Goal: Find specific page/section: Find specific page/section

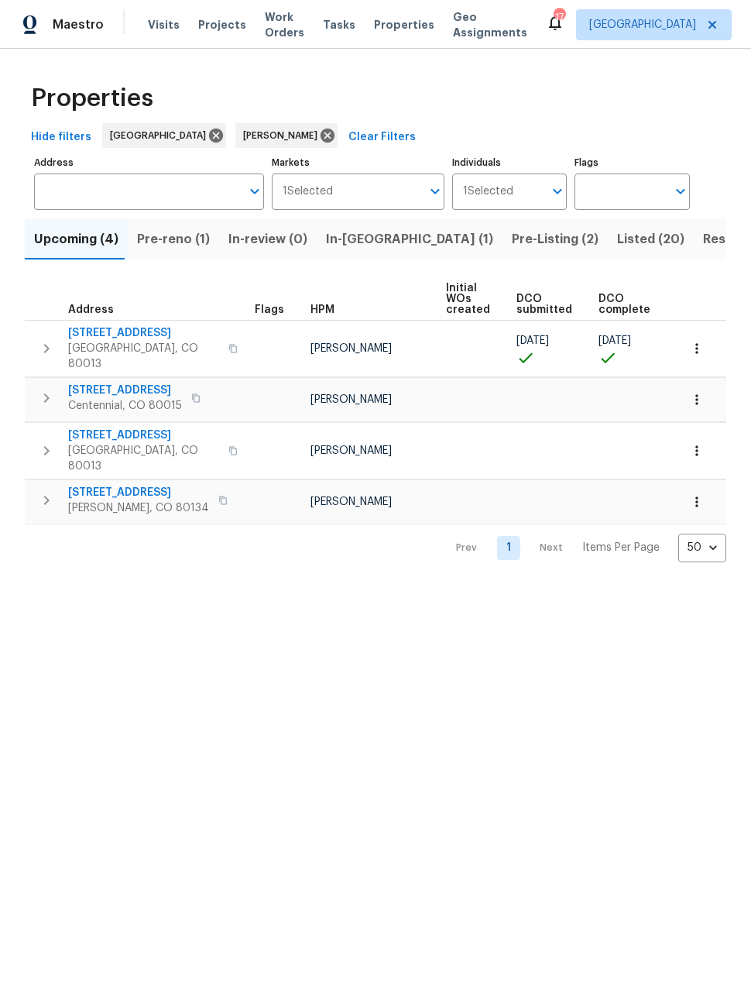
click at [174, 249] on span "Pre-reno (1)" at bounding box center [173, 239] width 73 height 22
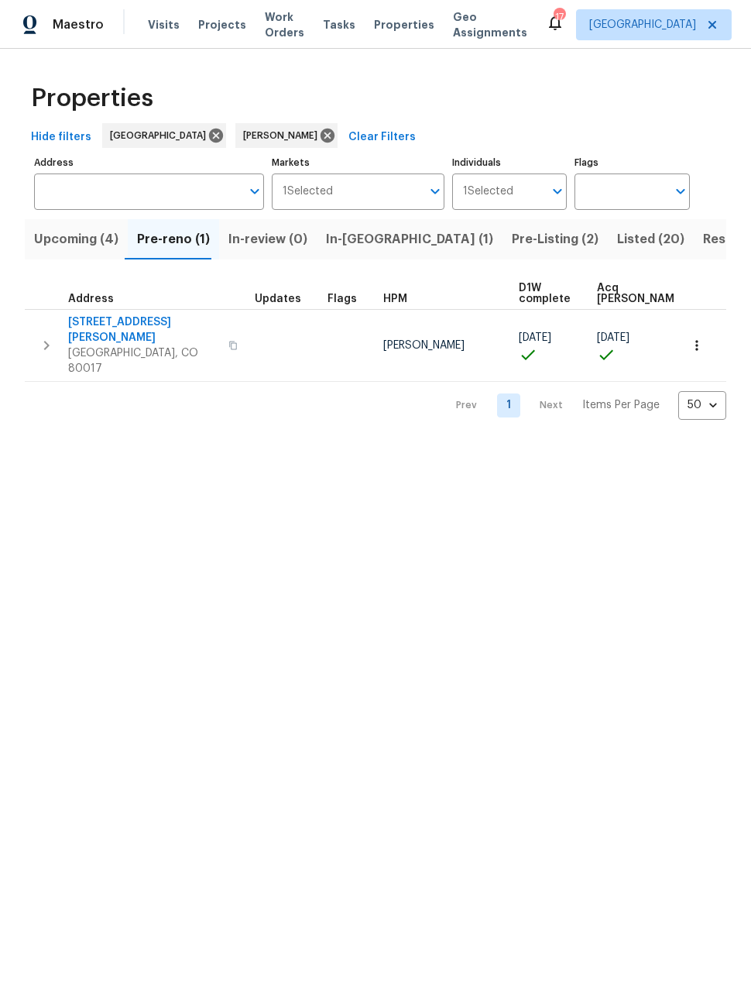
click at [67, 258] on button "Upcoming (4)" at bounding box center [76, 239] width 103 height 40
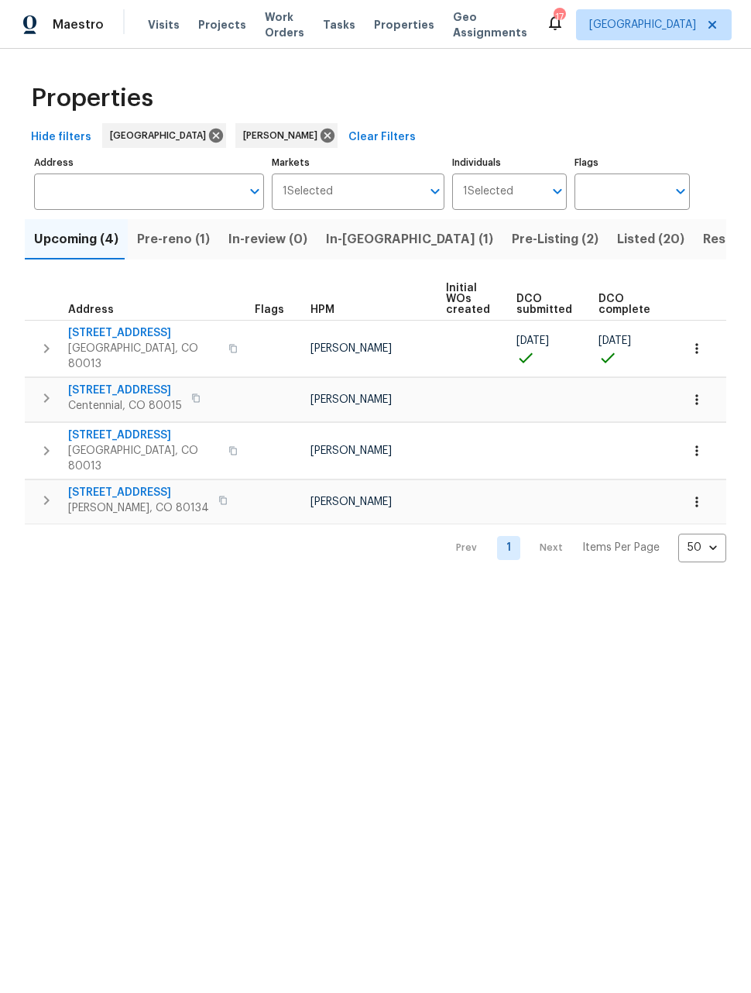
click at [617, 245] on span "Listed (20)" at bounding box center [650, 239] width 67 height 22
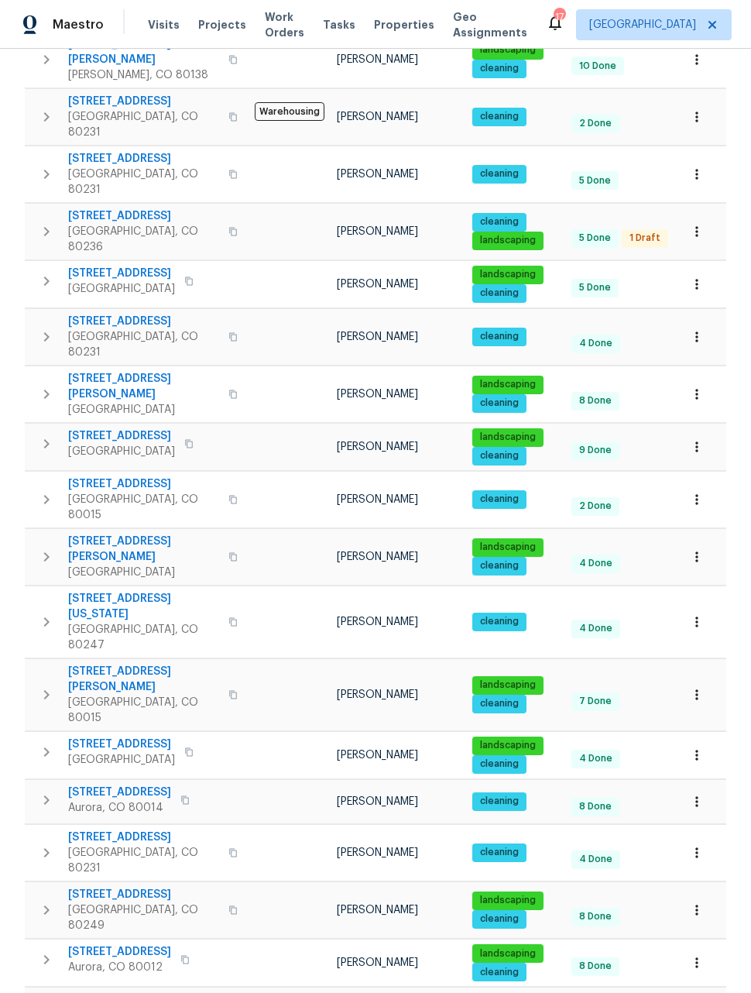
scroll to position [288, 0]
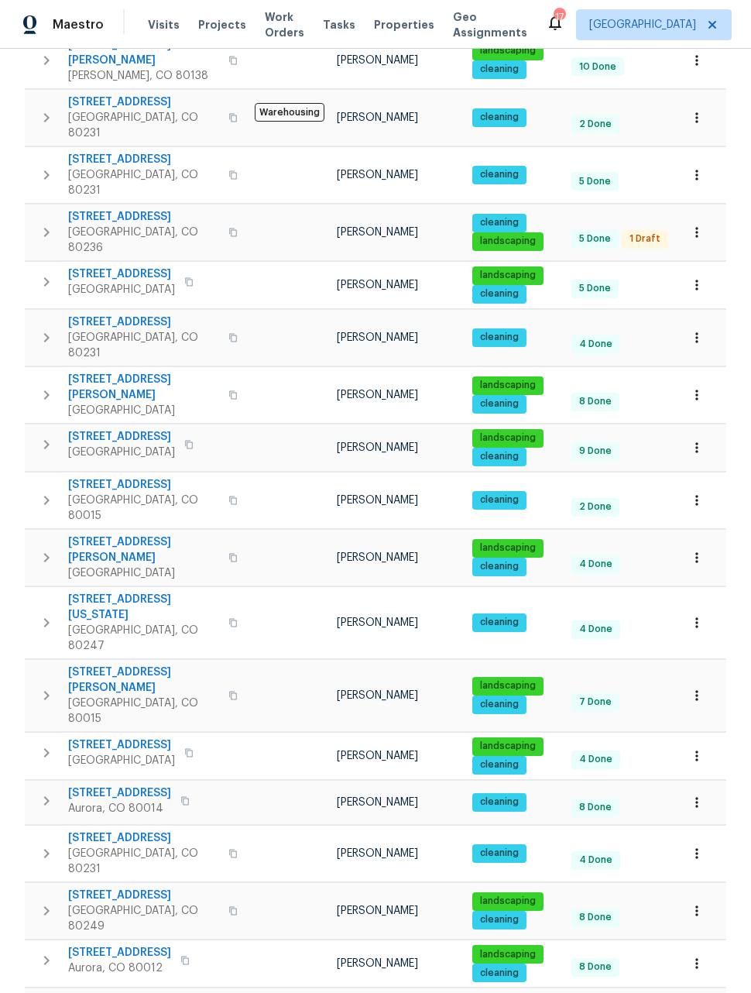
click at [696, 956] on icon "button" at bounding box center [696, 963] width 15 height 15
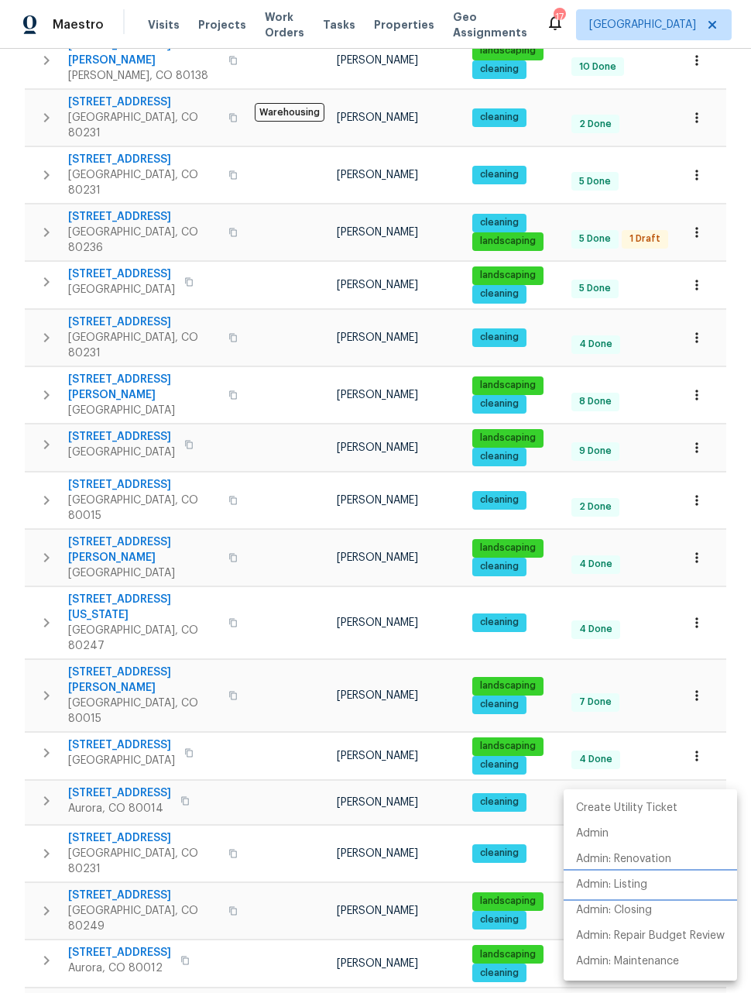
click at [630, 890] on p "Admin: Listing" at bounding box center [611, 885] width 71 height 16
click at [694, 587] on div at bounding box center [375, 496] width 751 height 993
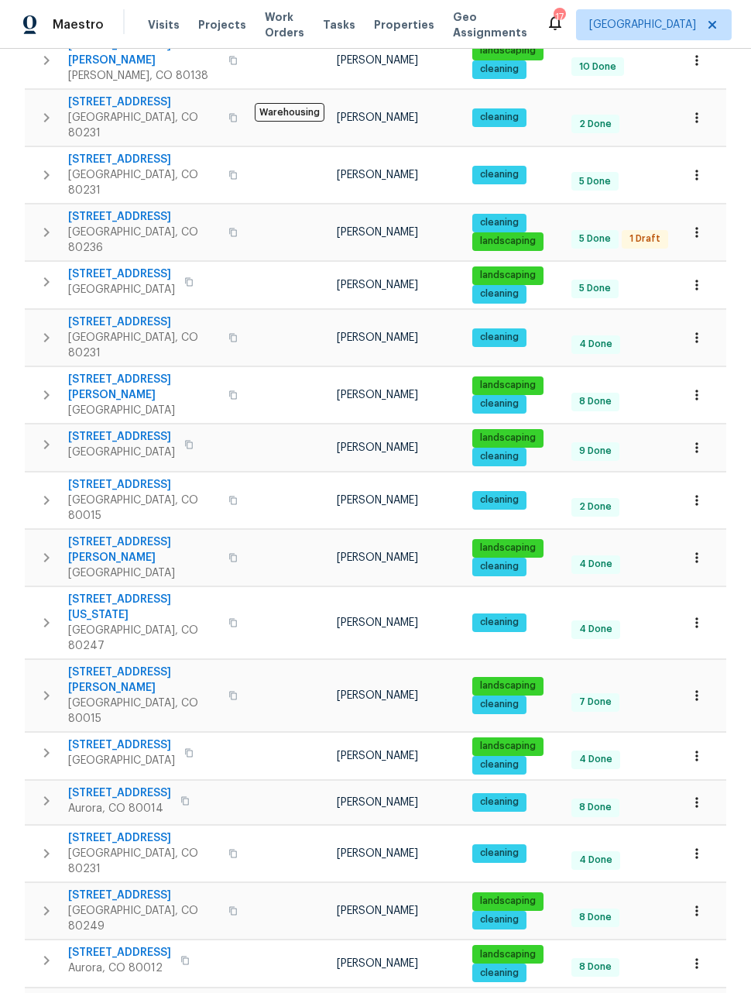
click at [694, 688] on icon "button" at bounding box center [696, 695] width 15 height 15
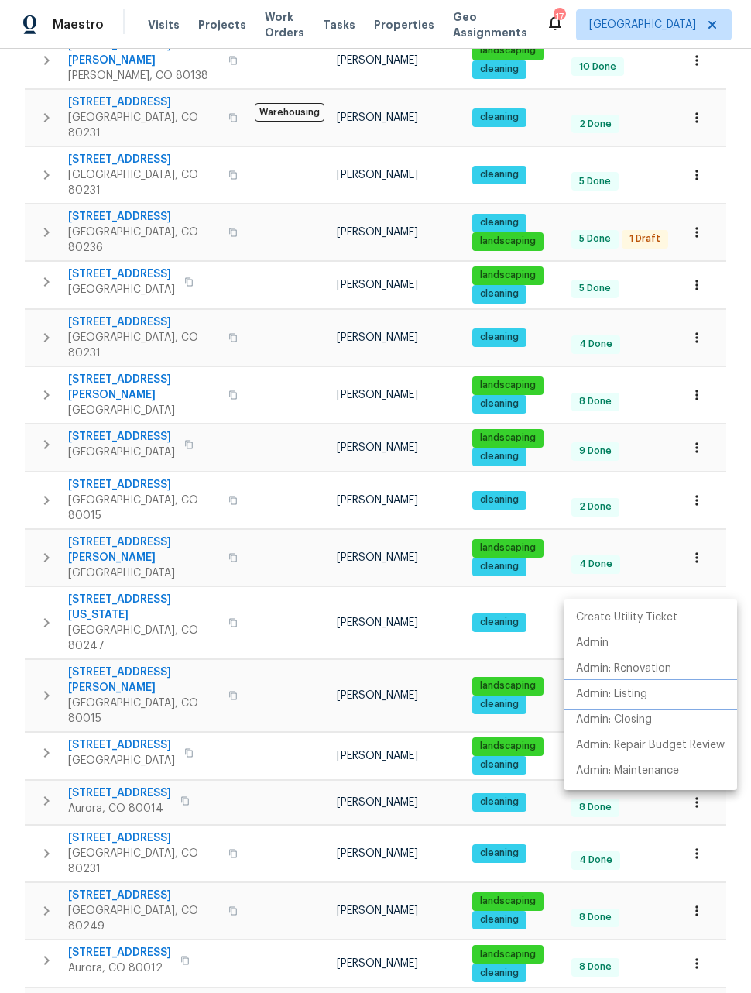
click at [630, 695] on p "Admin: Listing" at bounding box center [611, 694] width 71 height 16
click at [732, 894] on div at bounding box center [375, 496] width 751 height 993
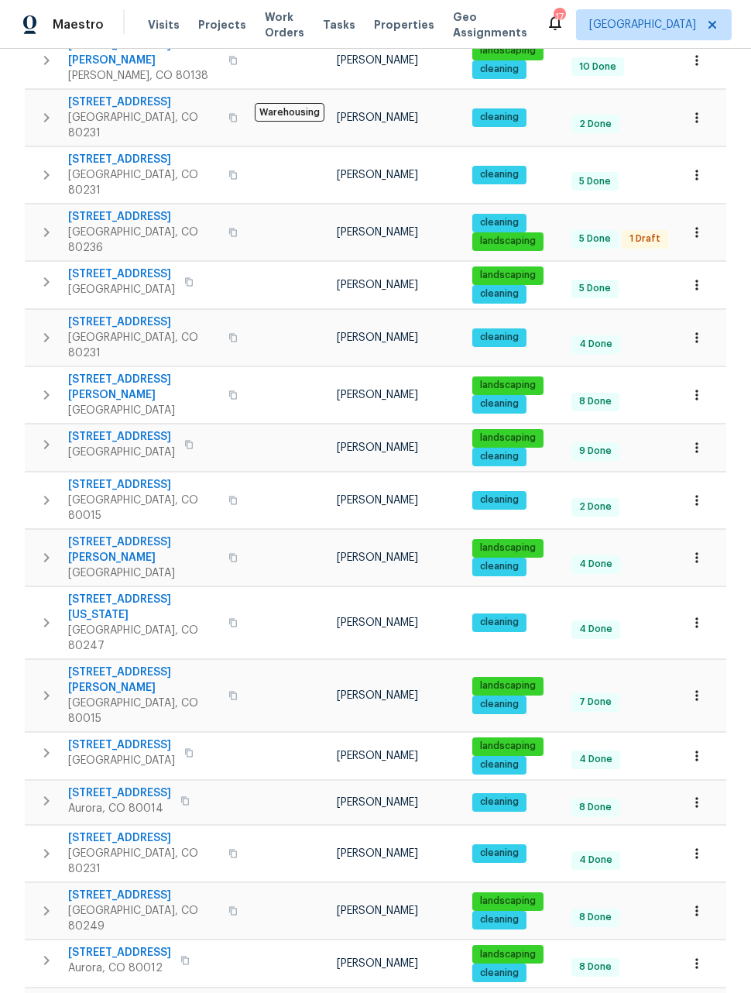
scroll to position [50, 0]
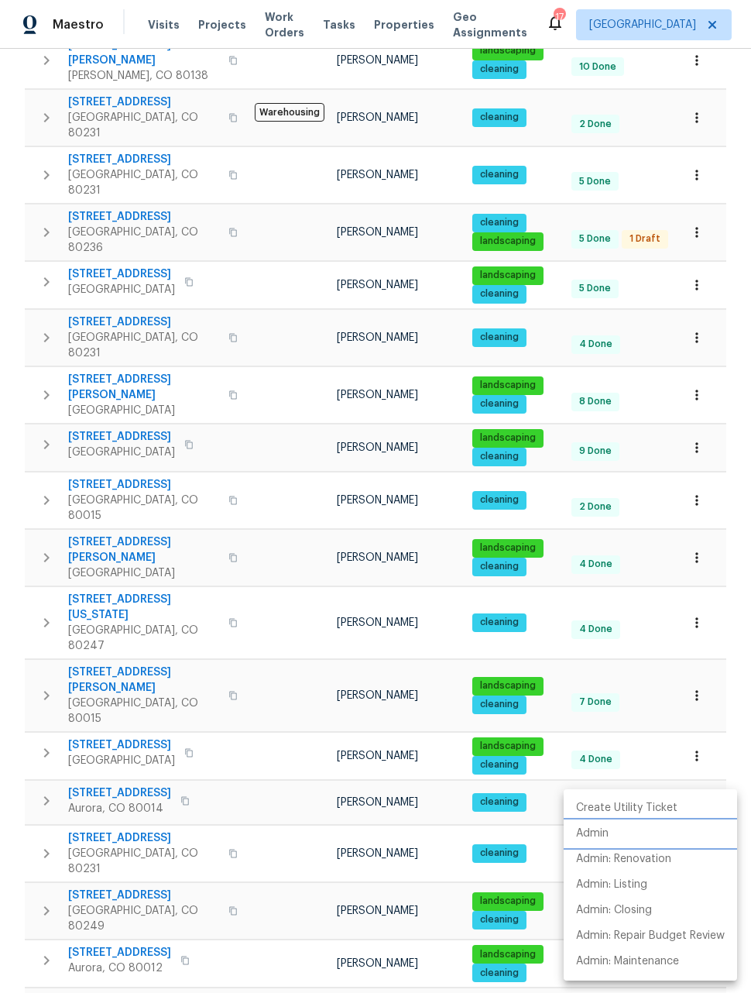
click at [594, 838] on p "Admin" at bounding box center [592, 834] width 33 height 16
click at [203, 960] on div at bounding box center [375, 496] width 751 height 993
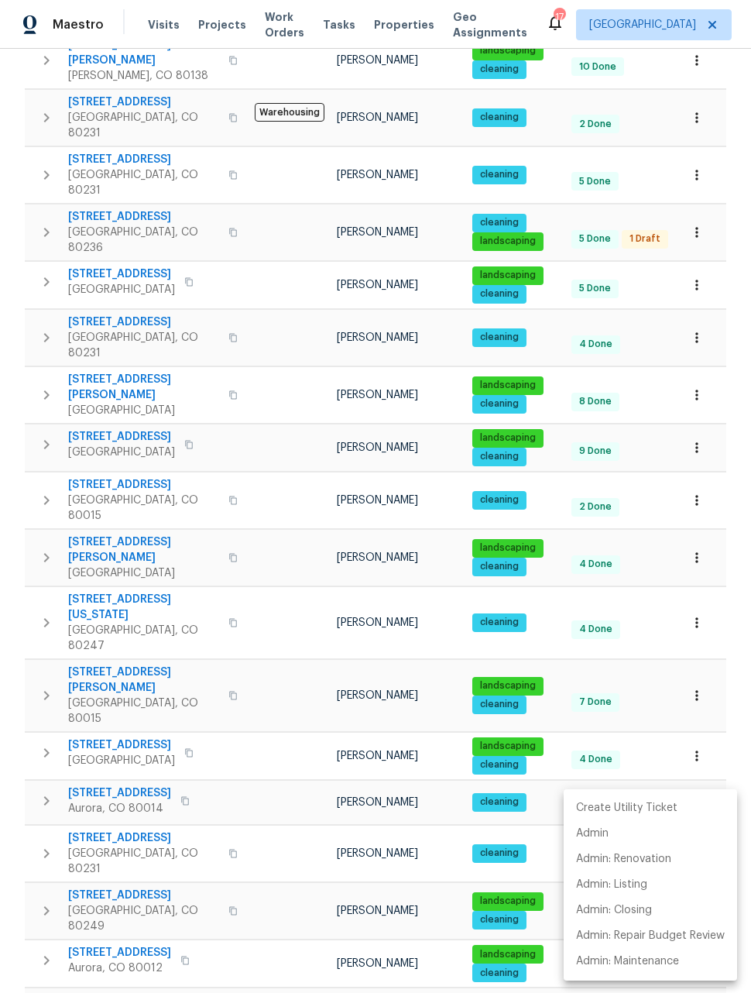
click at [266, 957] on div at bounding box center [375, 496] width 751 height 993
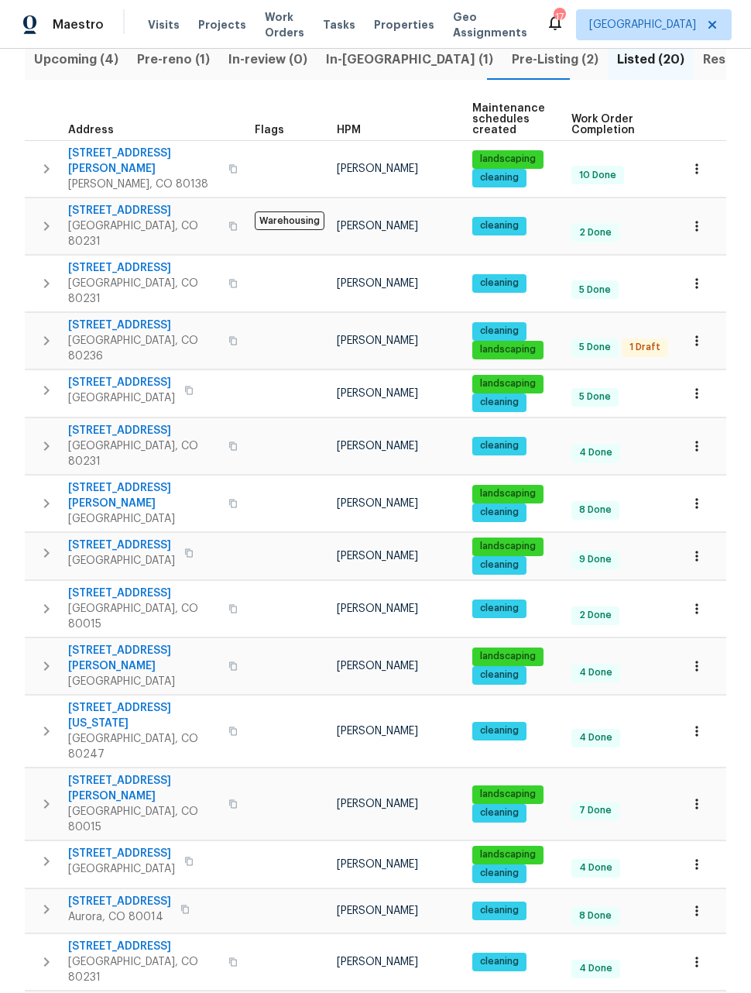
scroll to position [179, 0]
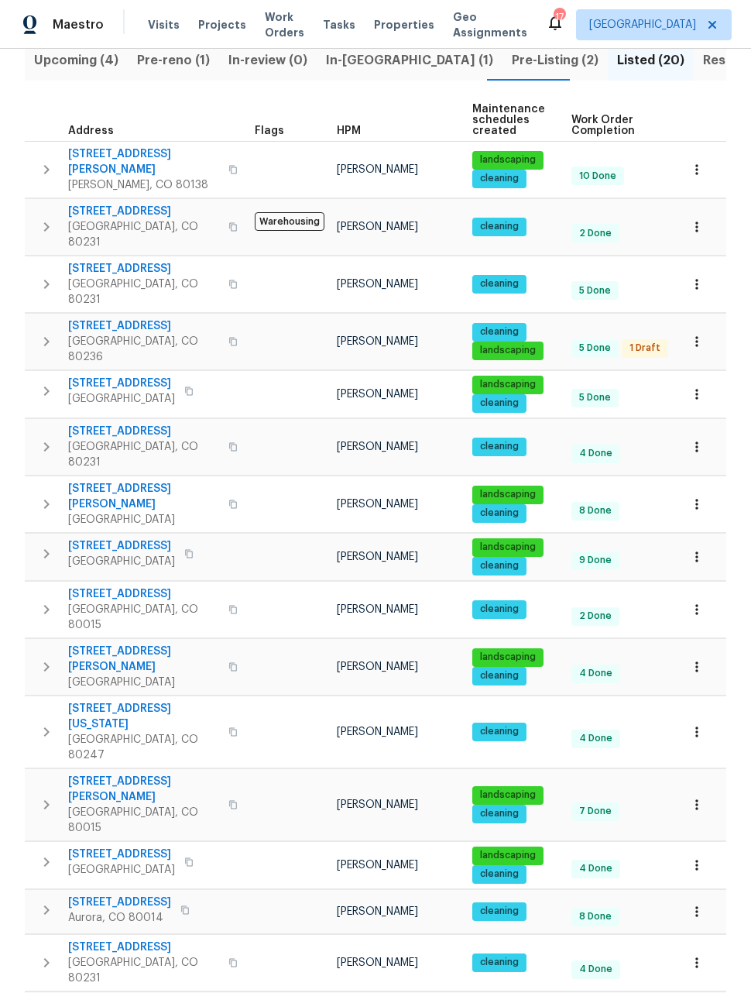
click at [701, 659] on icon "button" at bounding box center [696, 666] width 15 height 15
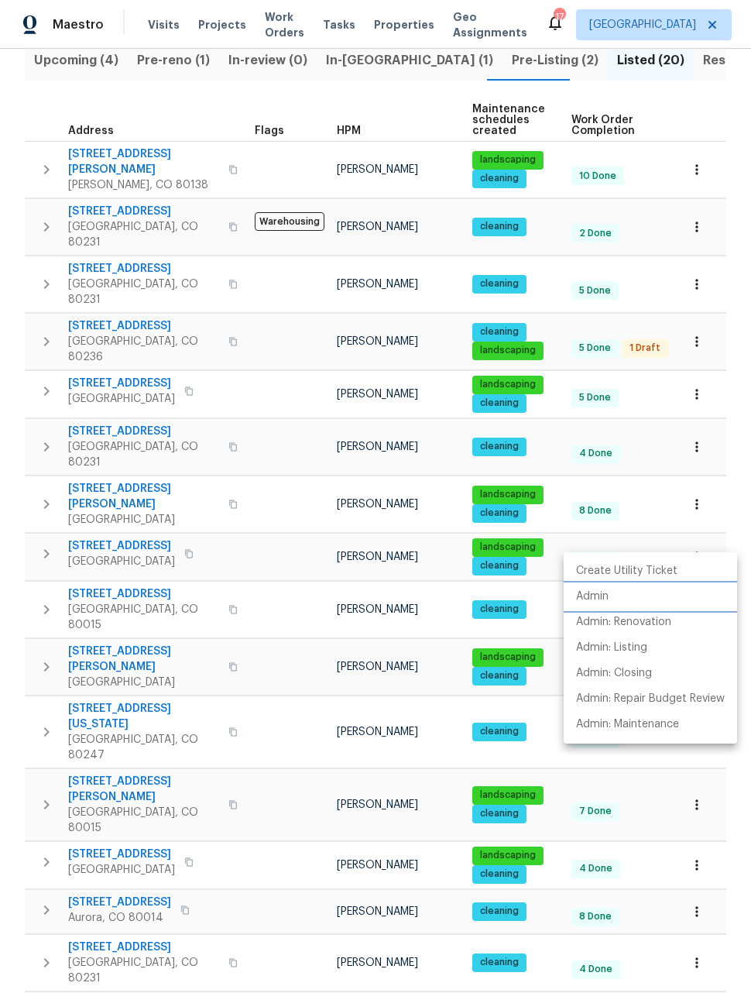
click at [602, 600] on p "Admin" at bounding box center [592, 597] width 33 height 16
click at [735, 495] on div at bounding box center [375, 496] width 751 height 993
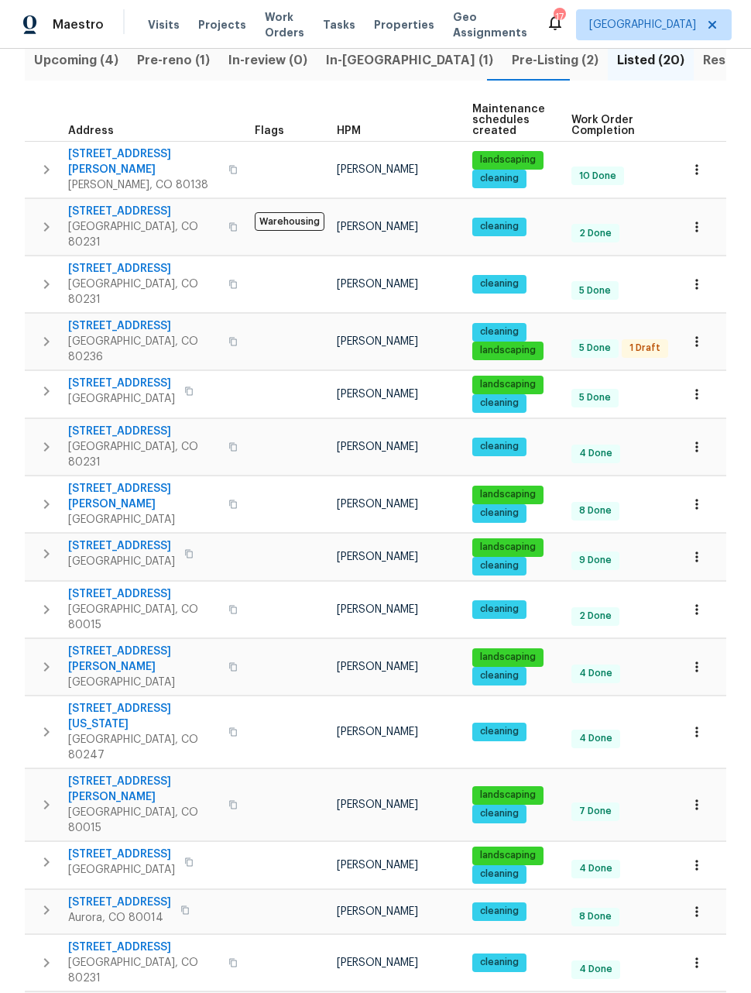
click at [699, 549] on icon "button" at bounding box center [696, 556] width 15 height 15
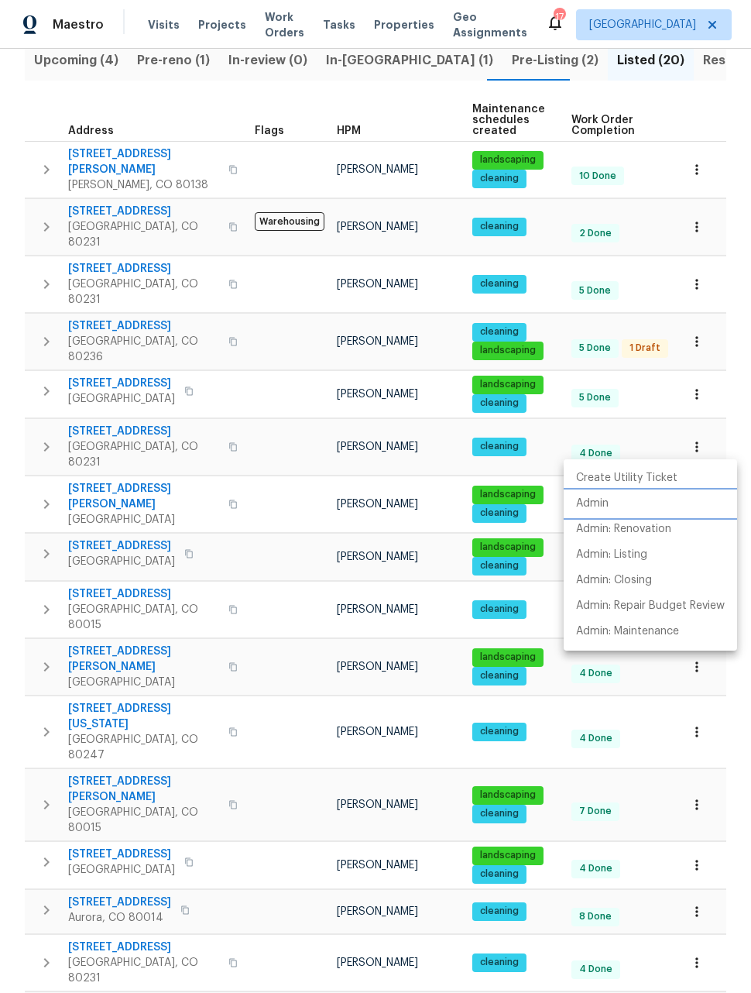
click at [601, 507] on p "Admin" at bounding box center [592, 504] width 33 height 16
click at [706, 304] on div at bounding box center [375, 496] width 751 height 993
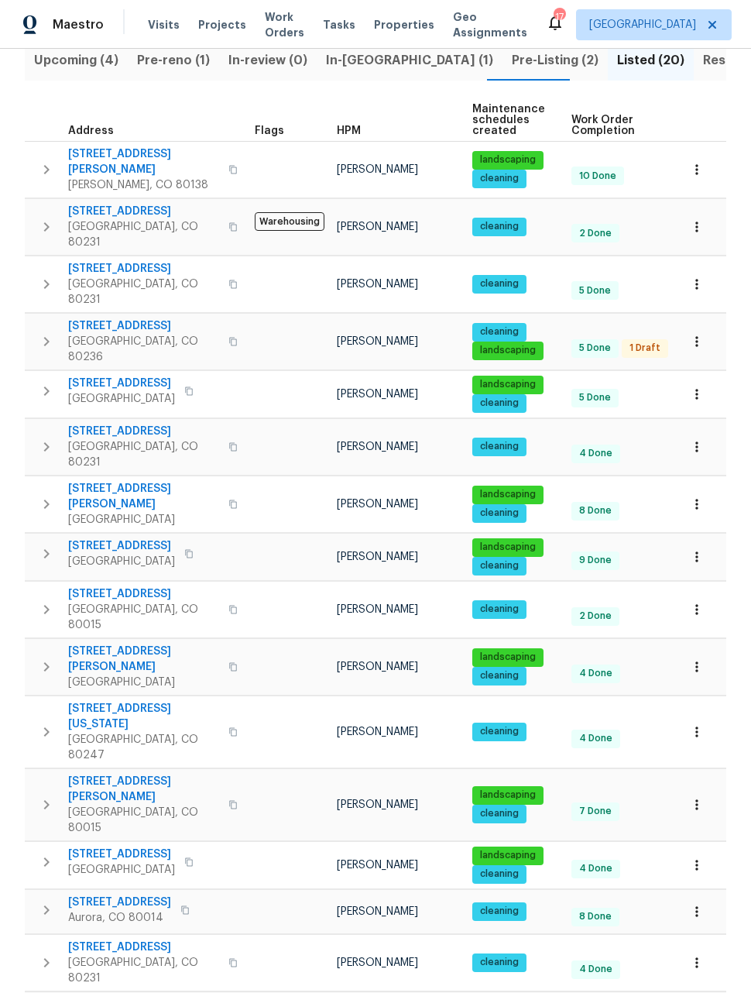
click at [699, 386] on icon "button" at bounding box center [696, 393] width 15 height 15
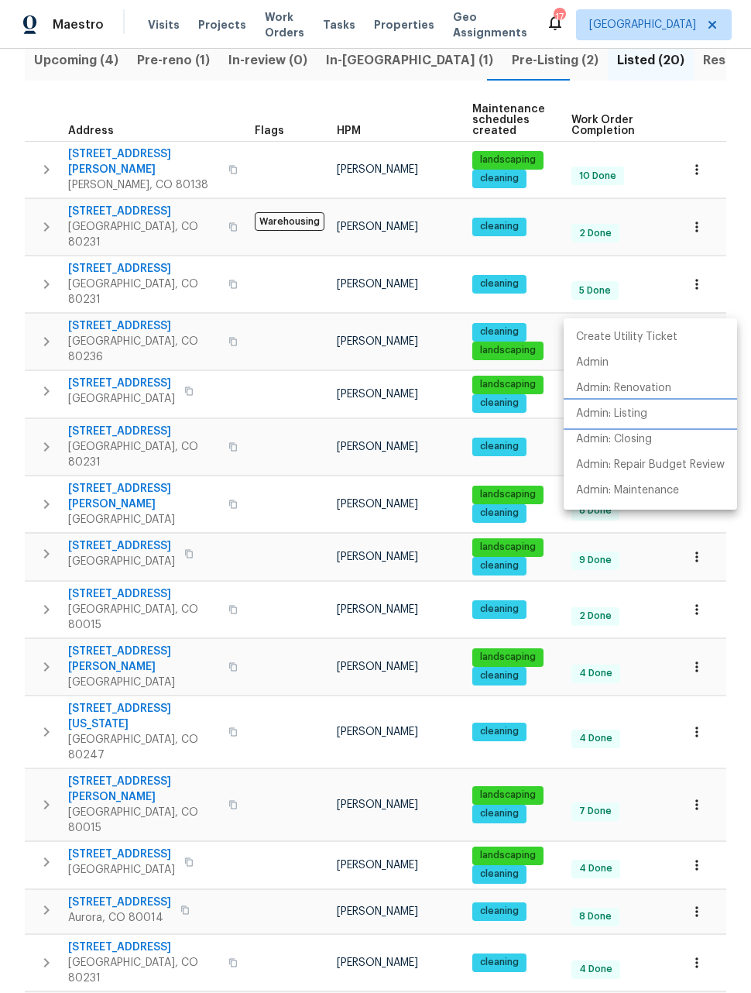
click at [633, 410] on p "Admin: Listing" at bounding box center [611, 414] width 71 height 16
click at [733, 617] on div at bounding box center [375, 496] width 751 height 993
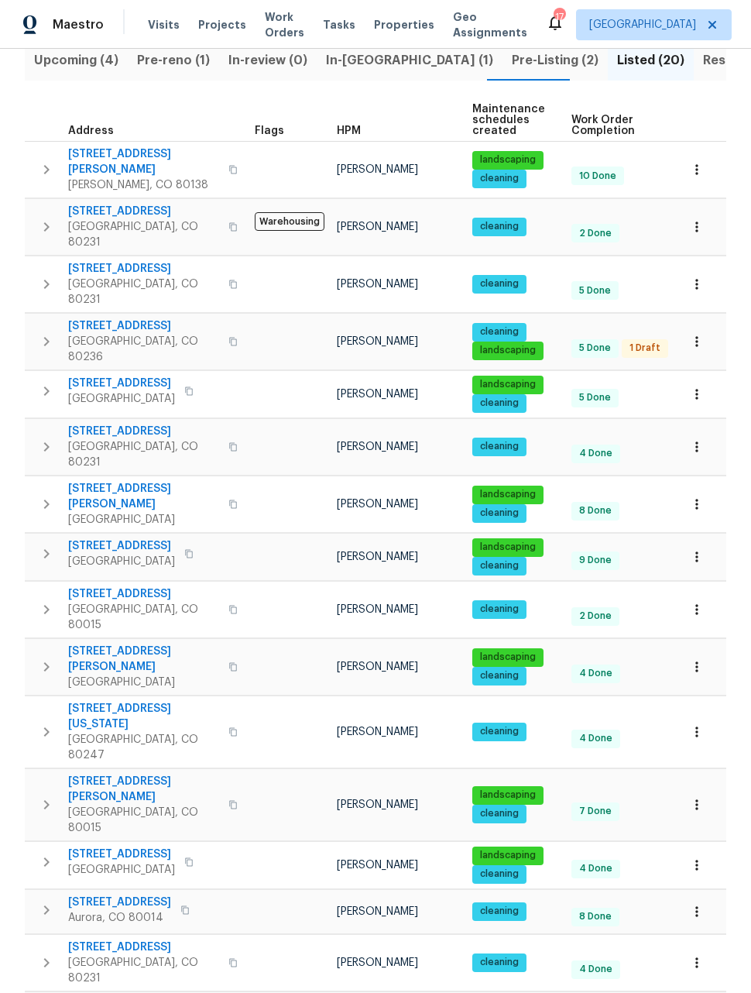
click at [708, 153] on button "button" at bounding box center [697, 170] width 34 height 34
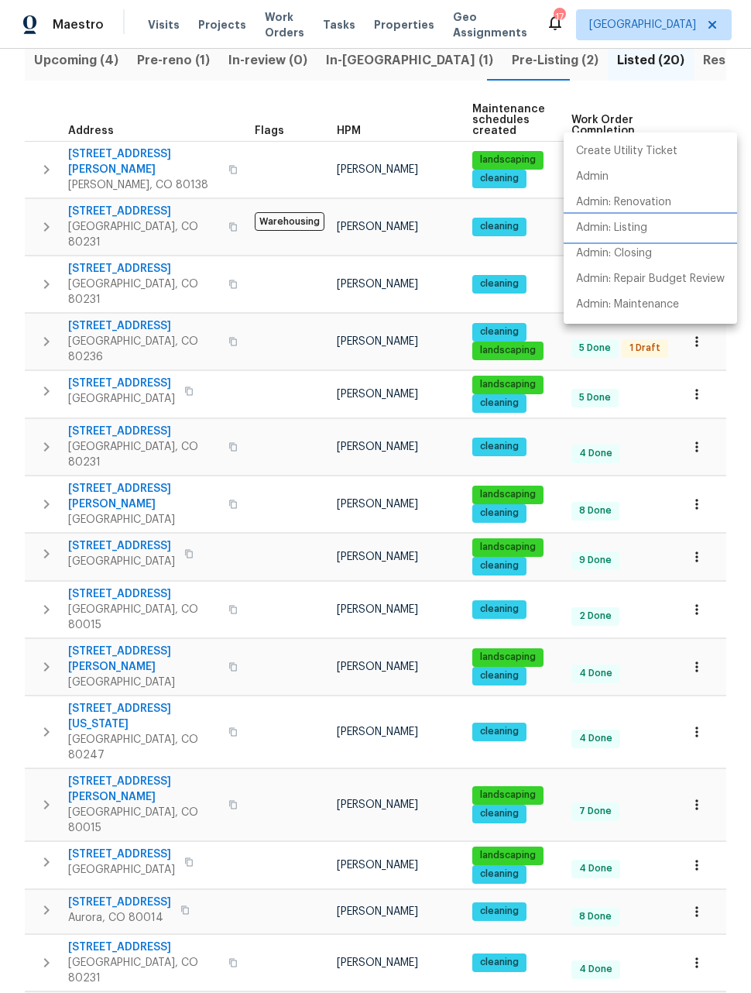
click at [632, 234] on p "Admin: Listing" at bounding box center [611, 228] width 71 height 16
